Goal: Task Accomplishment & Management: Manage account settings

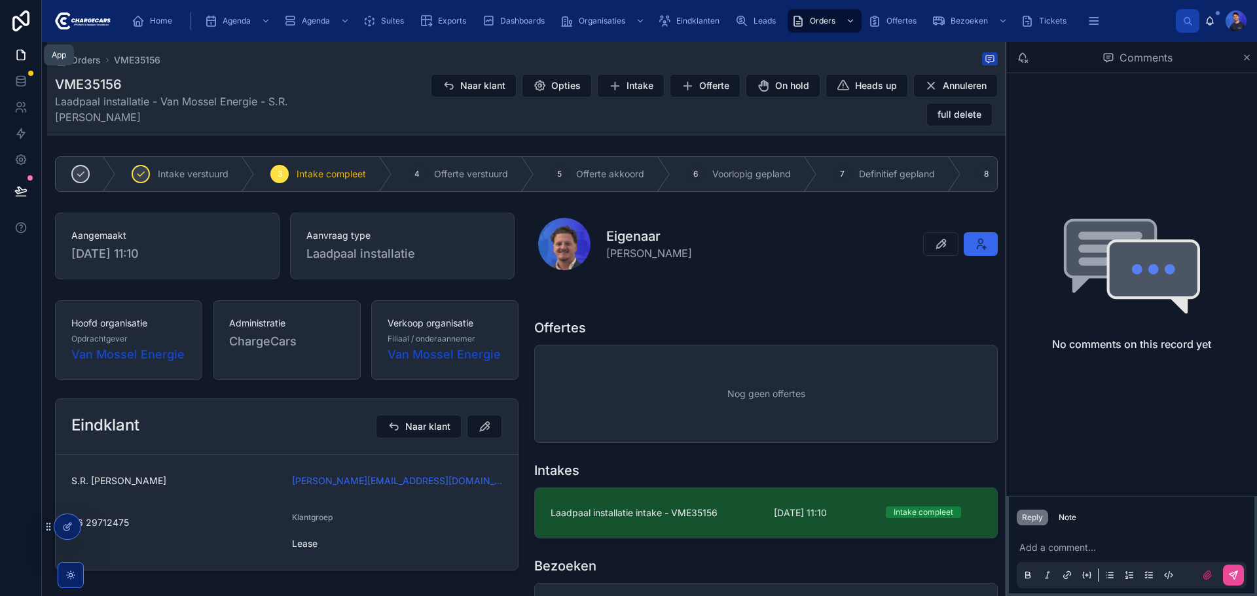
click at [24, 58] on icon at bounding box center [21, 55] width 8 height 10
click at [23, 84] on icon at bounding box center [20, 81] width 13 height 13
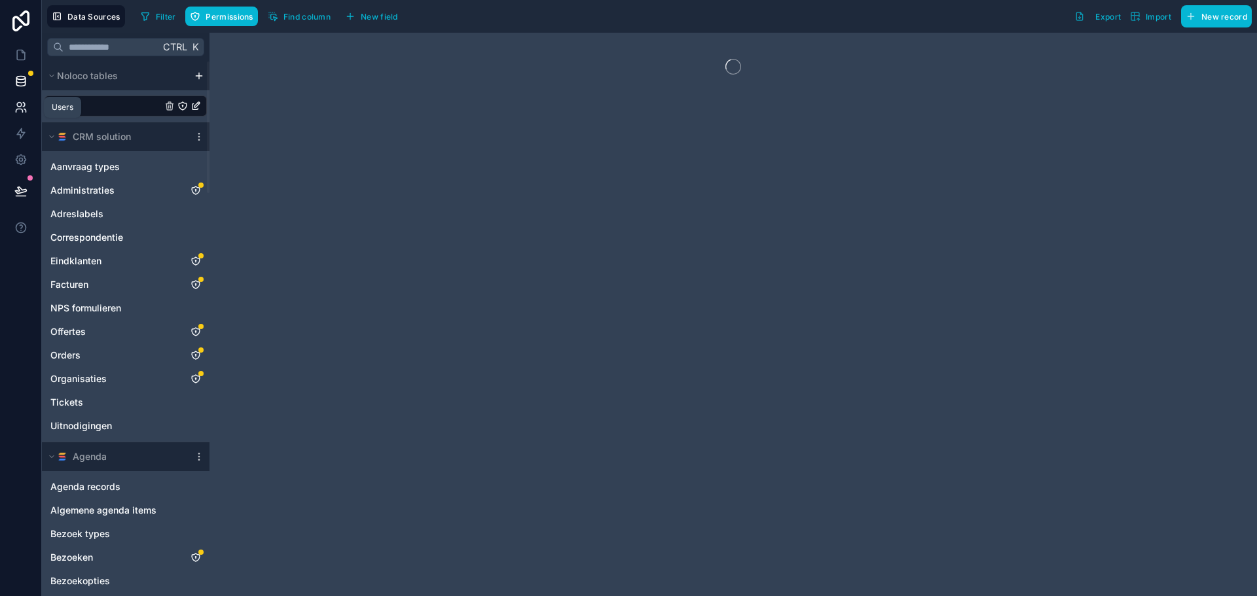
click at [20, 105] on icon at bounding box center [20, 107] width 13 height 13
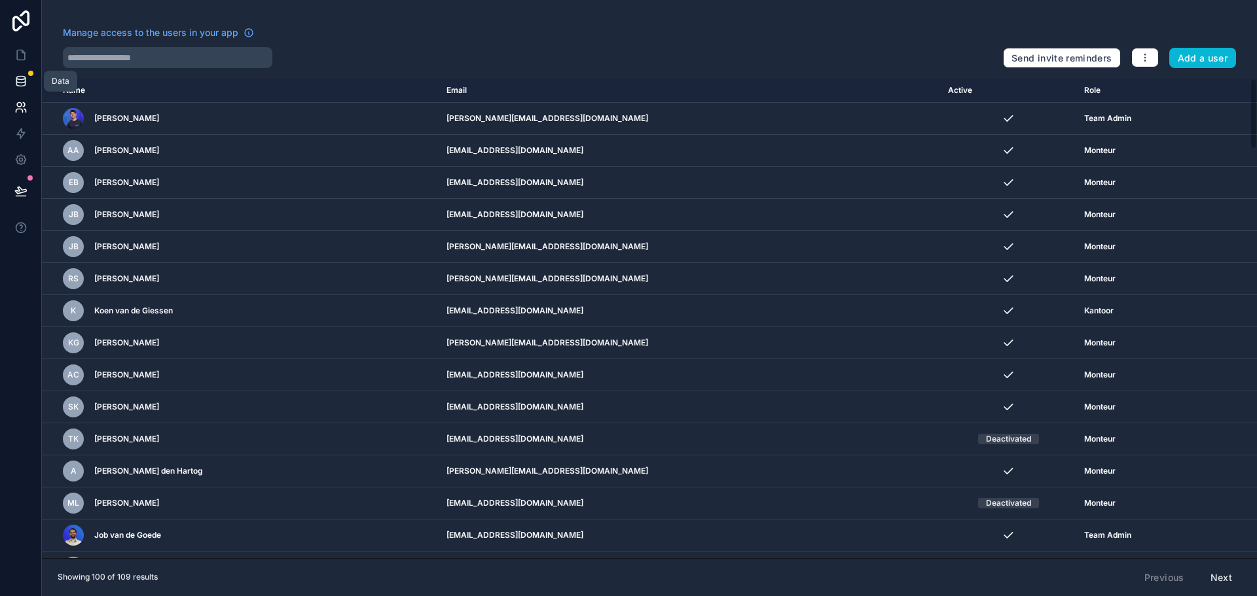
click at [16, 87] on icon at bounding box center [20, 81] width 13 height 13
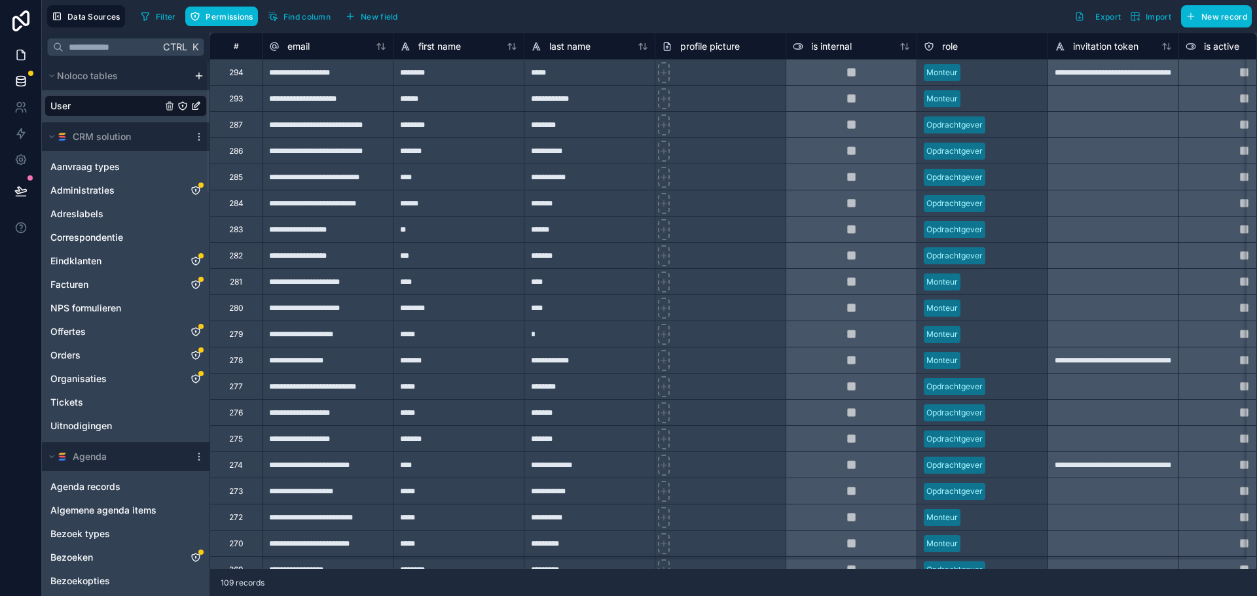
click at [21, 48] on link at bounding box center [20, 55] width 41 height 26
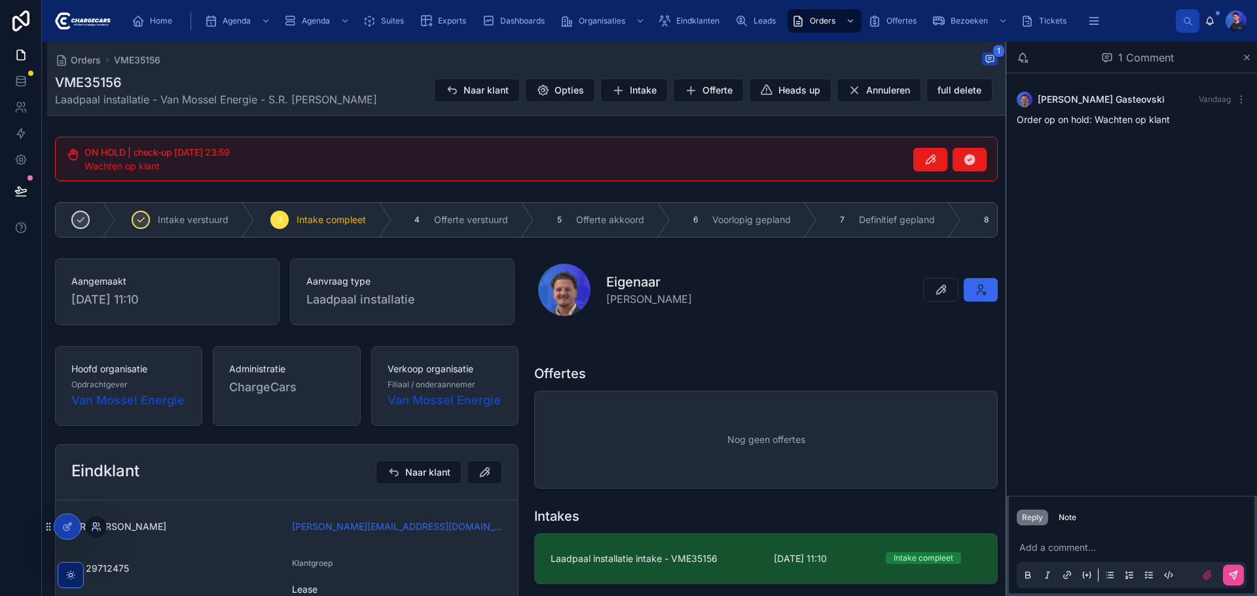
click at [96, 526] on icon at bounding box center [96, 527] width 10 height 10
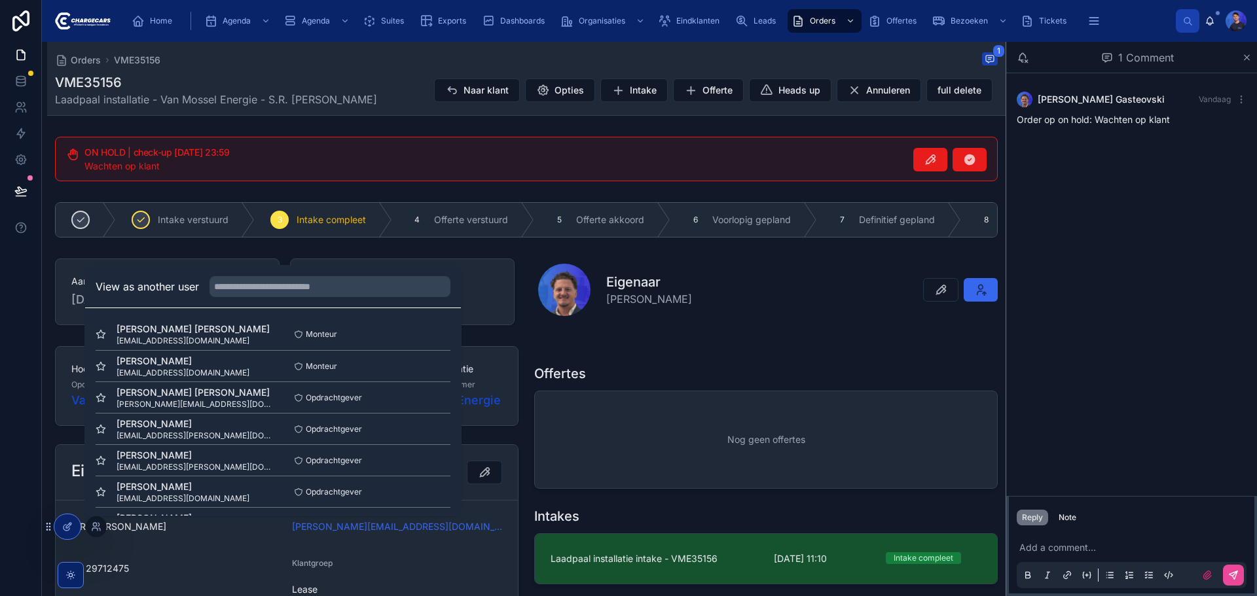
click at [289, 272] on div "View as another user" at bounding box center [273, 287] width 376 height 43
click at [295, 280] on input "text" at bounding box center [329, 286] width 241 height 21
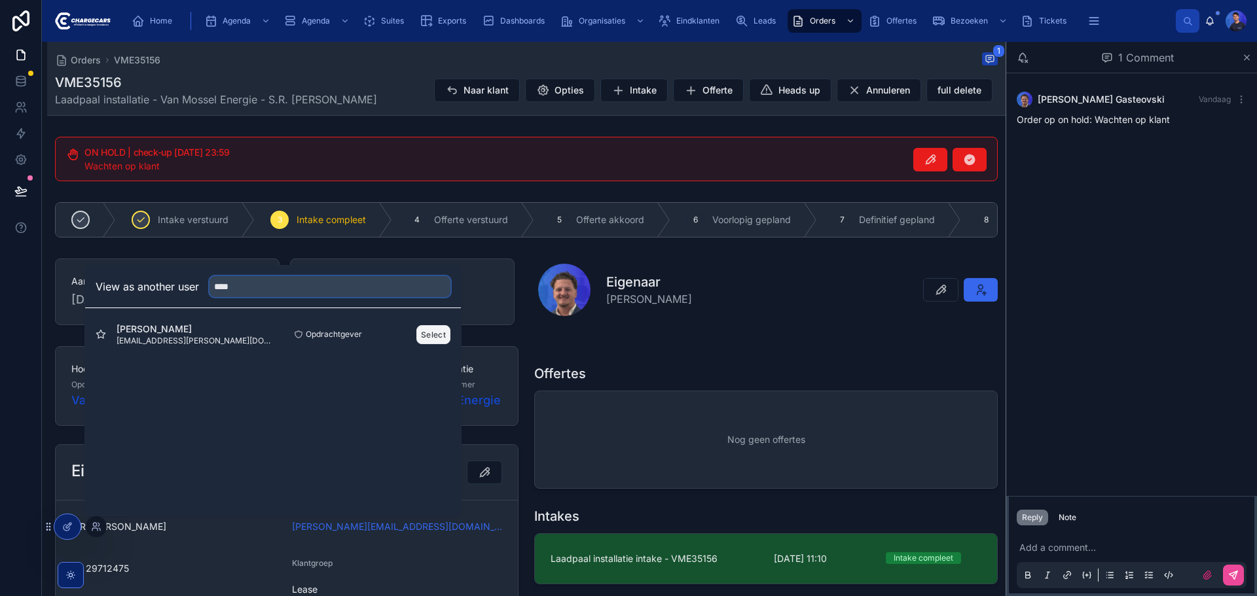
type input "****"
click at [439, 338] on button "Select" at bounding box center [433, 334] width 34 height 19
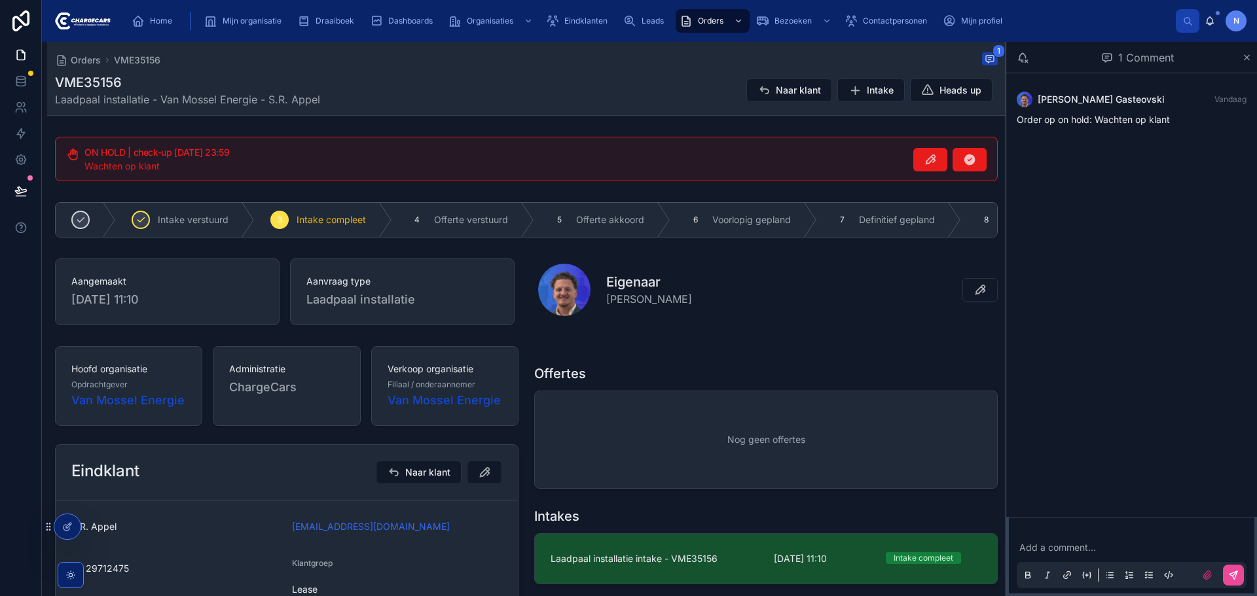
click at [582, 86] on div "VME35156 Laadpaal installatie - Van Mossel Energie - S.R. Appel Naar klant Inta…" at bounding box center [526, 90] width 943 height 34
click at [534, 117] on div "Orders VME35156 1 VME35156 Laadpaal installatie - Van Mossel Energie - S.R. App…" at bounding box center [526, 484] width 958 height 884
click at [31, 198] on button at bounding box center [21, 191] width 29 height 37
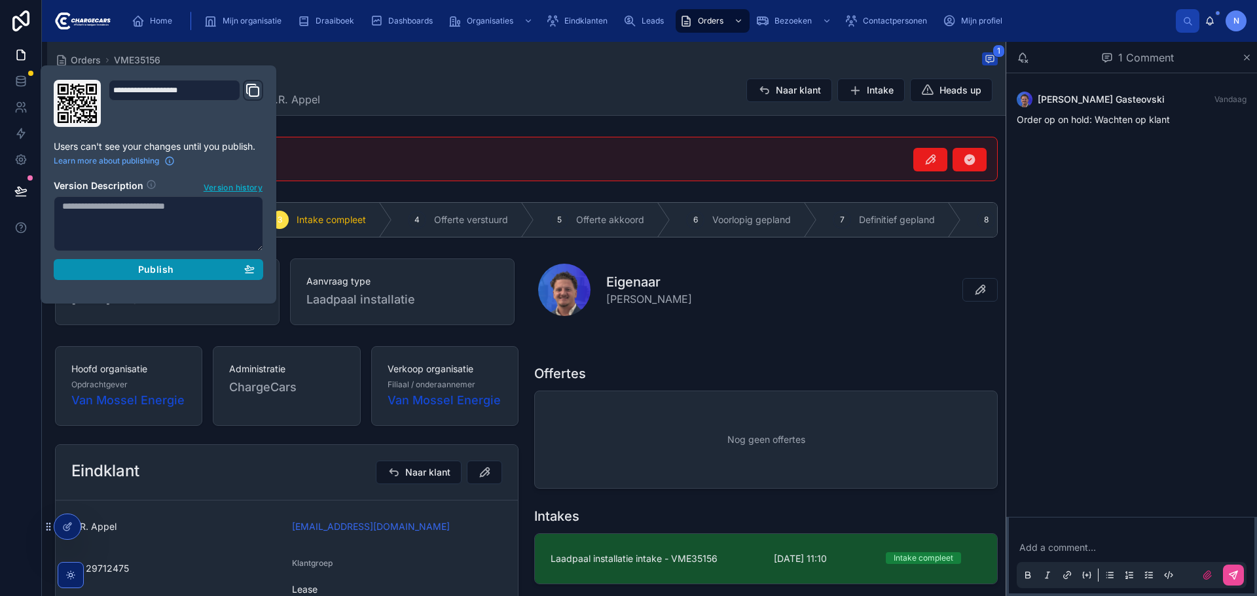
click at [187, 268] on div "Publish" at bounding box center [158, 270] width 192 height 12
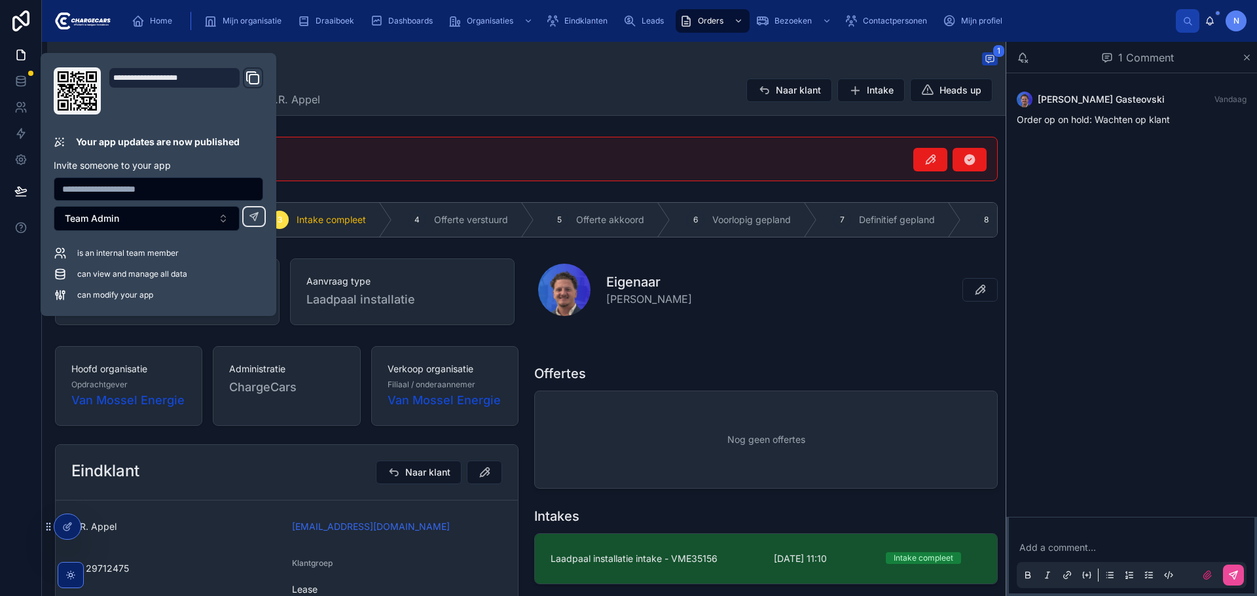
click at [345, 127] on div "Orders VME35156 1 VME35156 Laadpaal installatie - Van Mossel Energie - S.R. App…" at bounding box center [526, 484] width 958 height 884
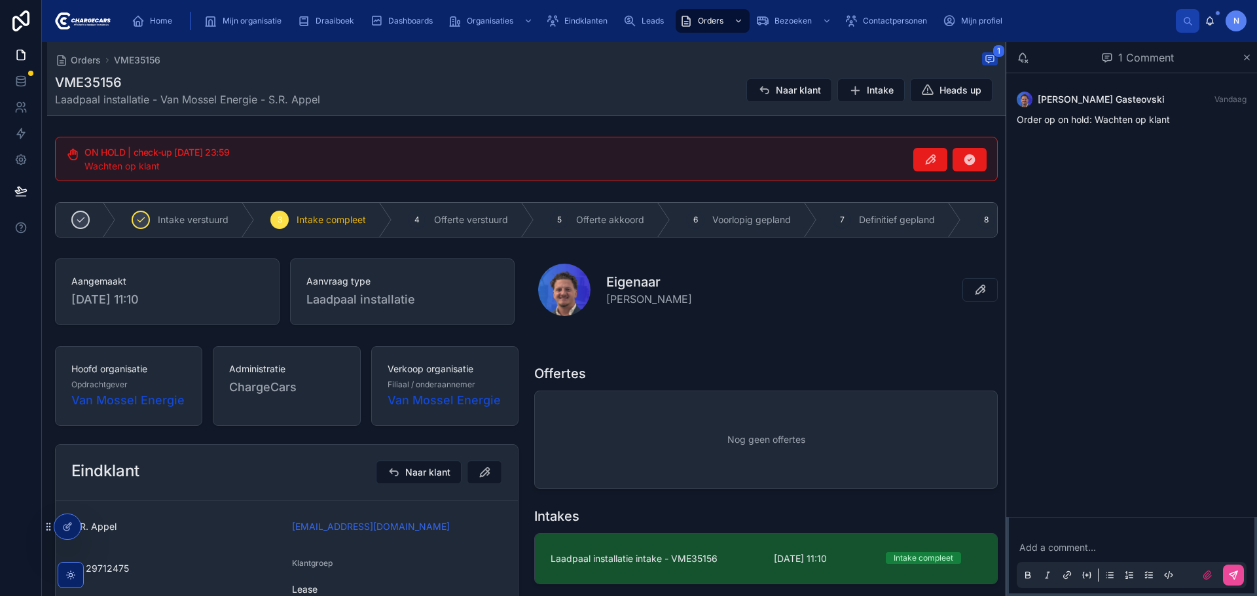
click at [563, 71] on div "Orders VME35156 1 VME35156 Laadpaal installatie - Van Mossel Energie - S.R. App…" at bounding box center [526, 78] width 943 height 73
click at [539, 76] on div "VME35156 Laadpaal installatie - Van Mossel Energie - S.R. Appel Naar klant Inta…" at bounding box center [526, 90] width 943 height 34
click at [634, 73] on div "Orders VME35156 1 VME35156 Laadpaal installatie - Van Mossel Energie - S.R. App…" at bounding box center [526, 78] width 943 height 73
